Goal: Task Accomplishment & Management: Manage account settings

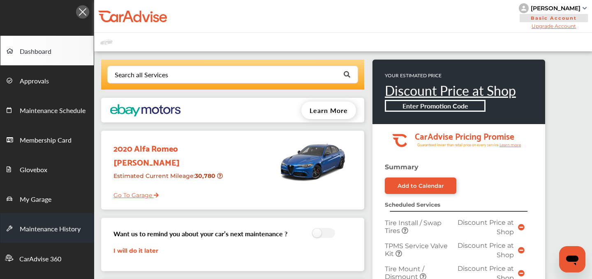
scroll to position [405, 0]
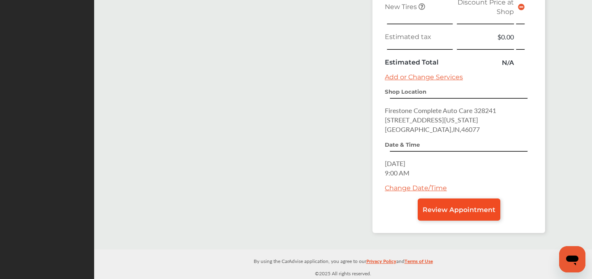
click at [471, 212] on span "Review Appointment" at bounding box center [459, 210] width 73 height 8
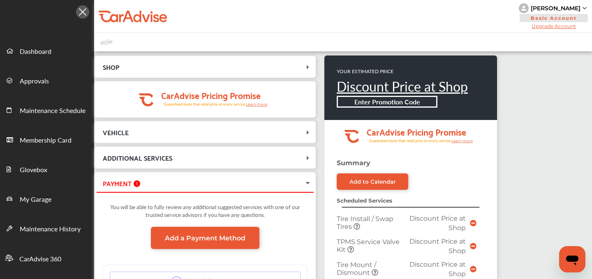
scroll to position [395, 0]
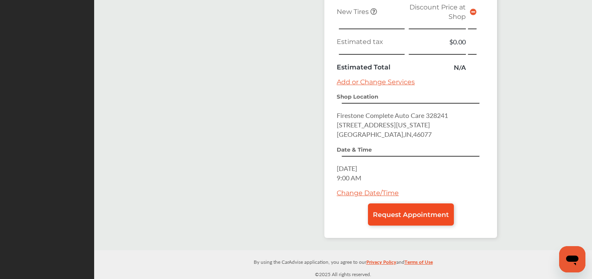
click at [399, 216] on span "Request Appointment" at bounding box center [411, 215] width 76 height 8
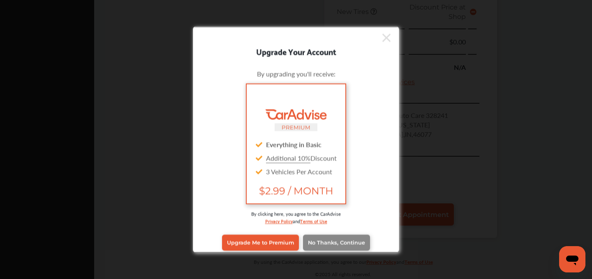
click at [326, 244] on span "No Thanks, Continue" at bounding box center [336, 243] width 57 height 6
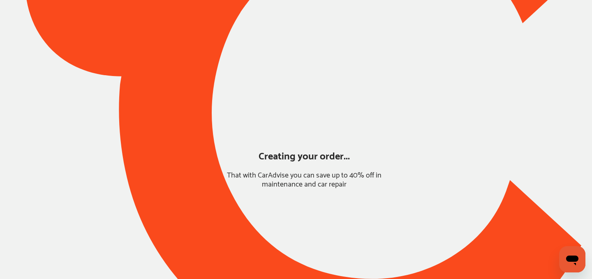
scroll to position [72, 0]
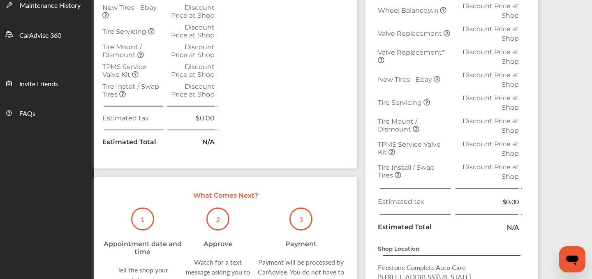
scroll to position [368, 0]
